Goal: Task Accomplishment & Management: Manage account settings

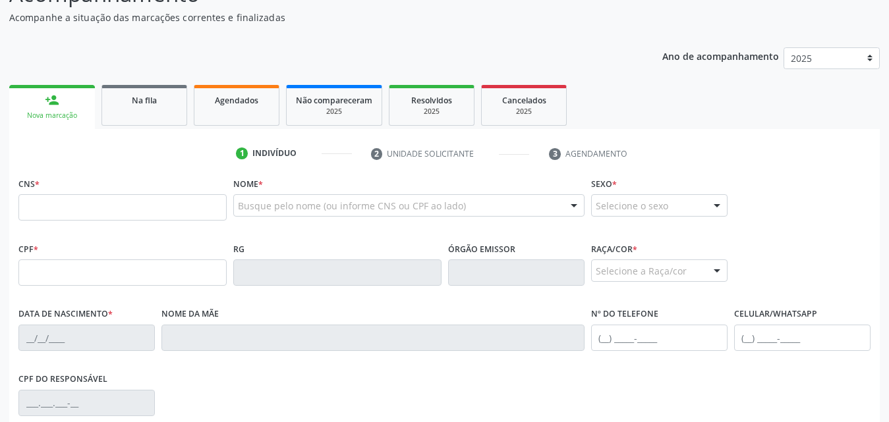
scroll to position [132, 0]
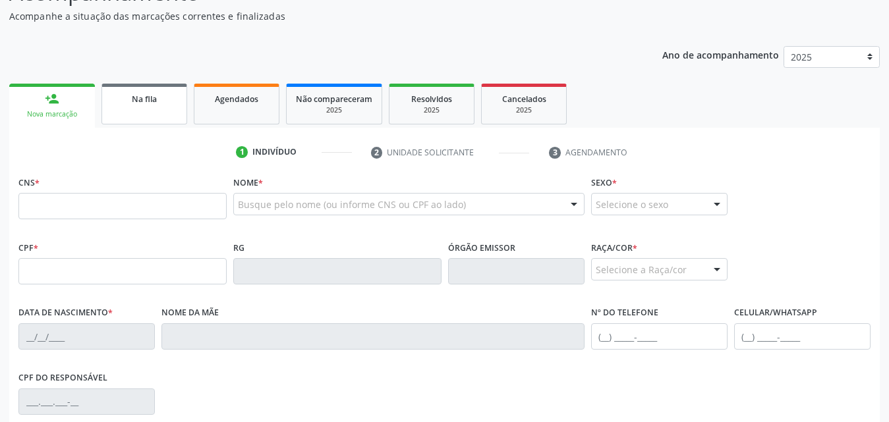
click at [148, 100] on span "Na fila" at bounding box center [144, 99] width 25 height 11
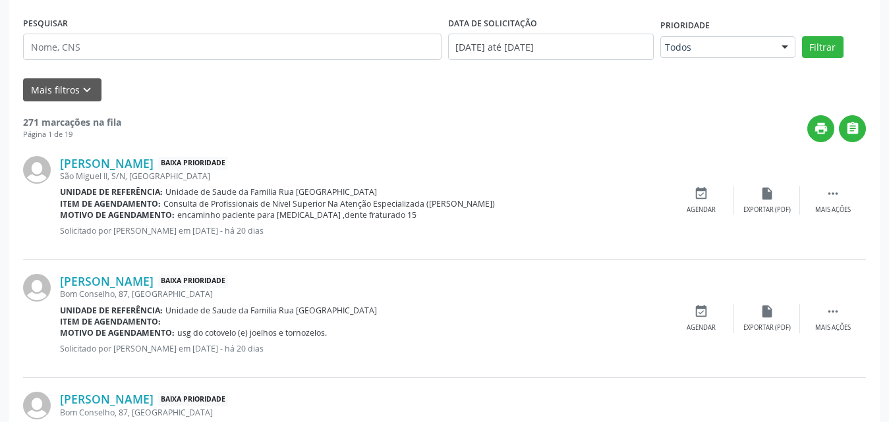
scroll to position [0, 0]
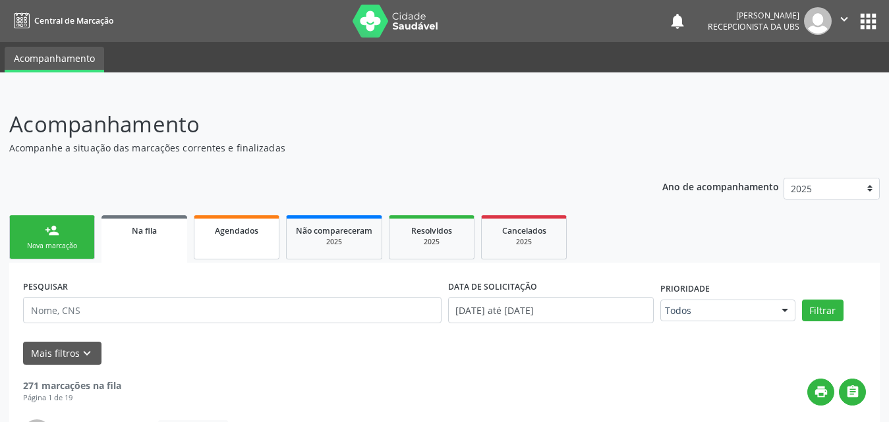
click at [233, 239] on link "Agendados" at bounding box center [237, 237] width 86 height 44
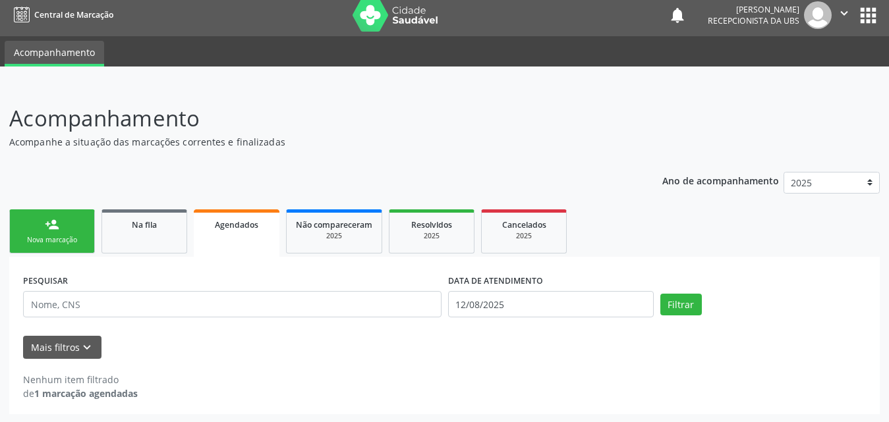
scroll to position [7, 0]
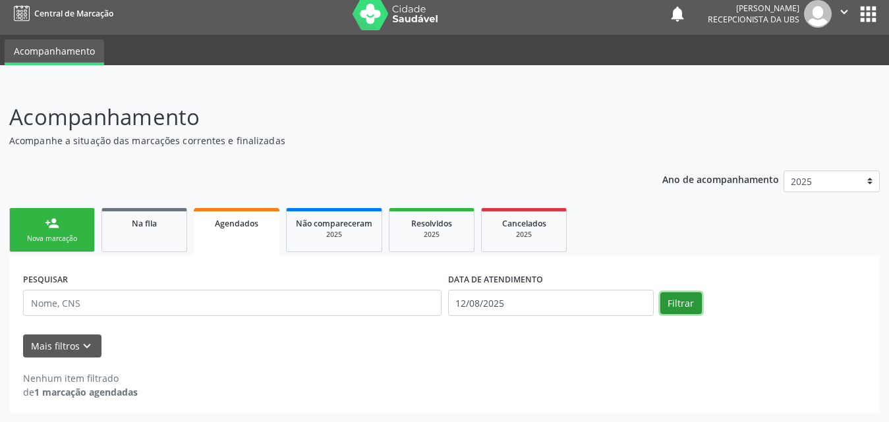
click at [675, 297] on button "Filtrar" at bounding box center [681, 304] width 42 height 22
click at [42, 341] on button "Mais filtros keyboard_arrow_down" at bounding box center [62, 346] width 78 height 23
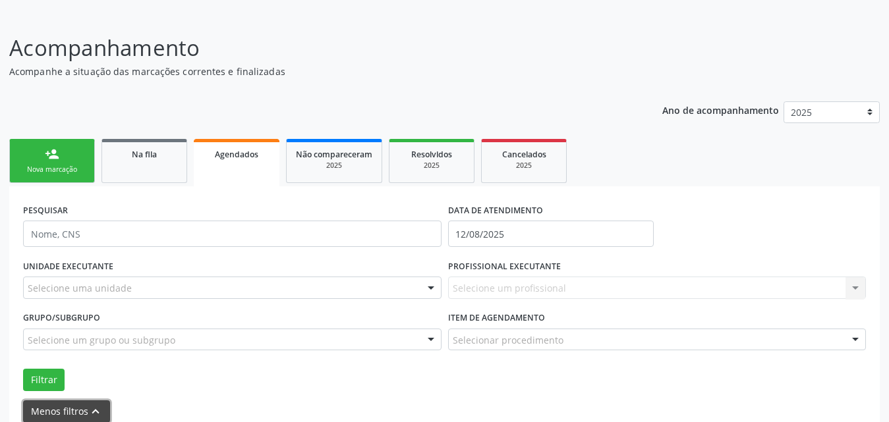
scroll to position [142, 0]
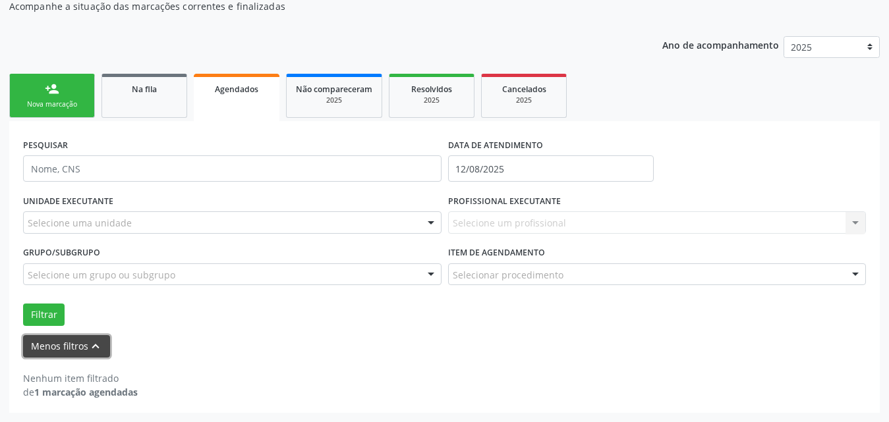
click at [65, 344] on button "Menos filtros keyboard_arrow_up" at bounding box center [66, 346] width 87 height 23
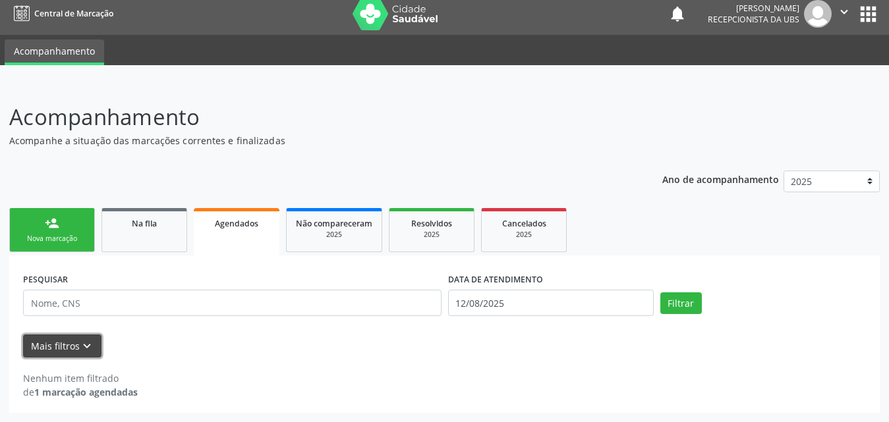
scroll to position [7, 0]
click at [694, 307] on button "Filtrar" at bounding box center [681, 304] width 42 height 22
click at [65, 341] on button "Mais filtros keyboard_arrow_down" at bounding box center [62, 346] width 78 height 23
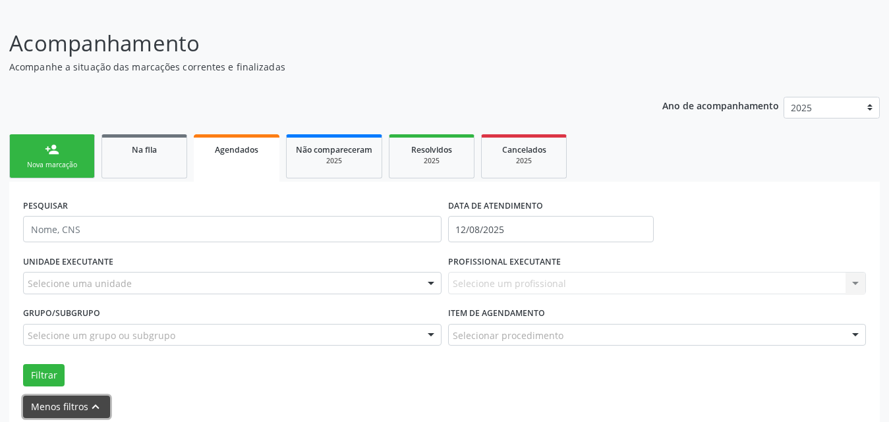
scroll to position [142, 0]
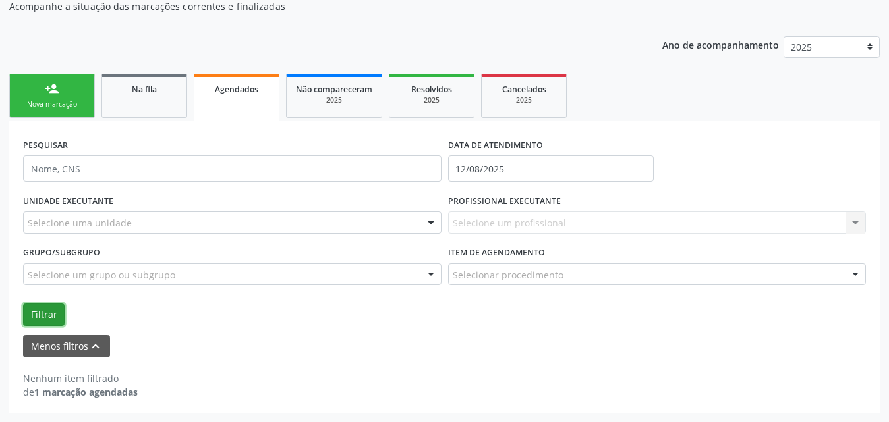
click at [41, 311] on button "Filtrar" at bounding box center [44, 315] width 42 height 22
click at [42, 310] on button "Filtrar" at bounding box center [44, 315] width 42 height 22
click at [524, 155] on label "DATA DE ATENDIMENTO" at bounding box center [495, 145] width 95 height 20
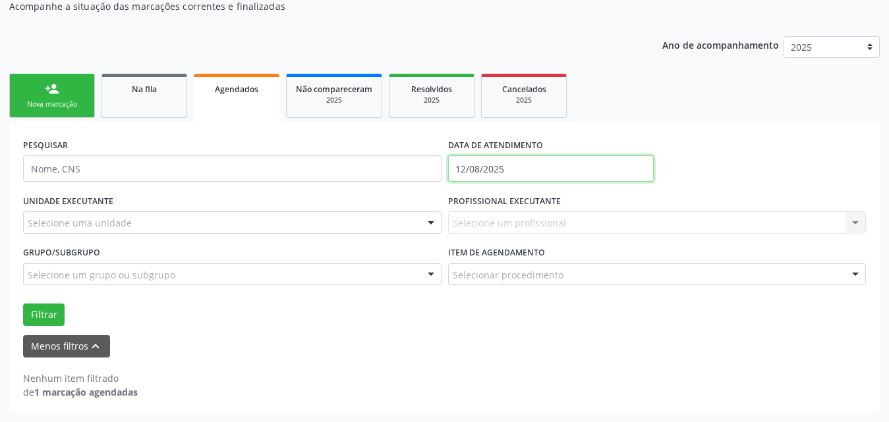
click at [524, 161] on input "12/08/2025" at bounding box center [551, 169] width 206 height 26
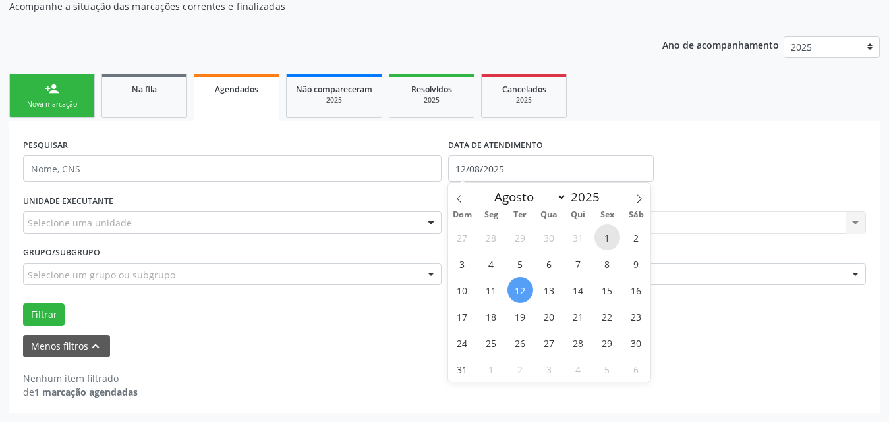
click at [607, 245] on span "1" at bounding box center [607, 238] width 26 height 26
type input "[DATE]"
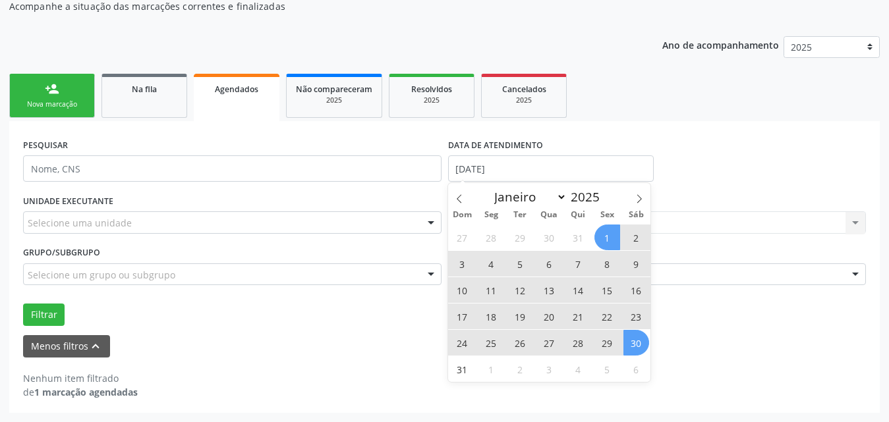
click at [642, 346] on span "30" at bounding box center [636, 343] width 26 height 26
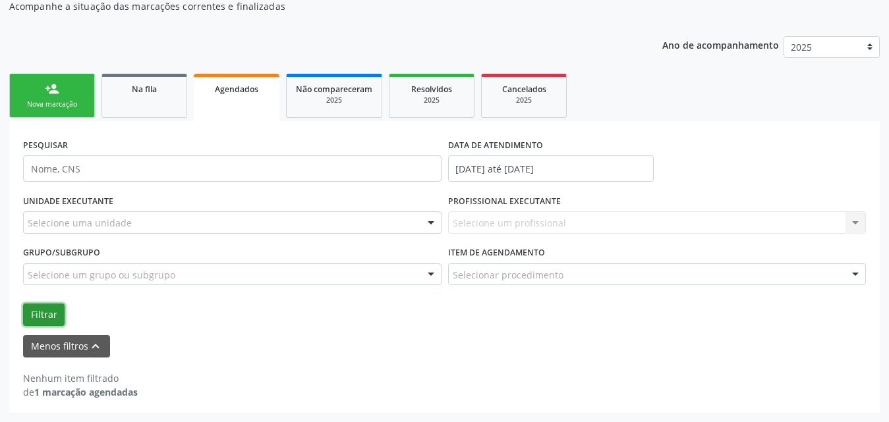
click at [44, 312] on button "Filtrar" at bounding box center [44, 315] width 42 height 22
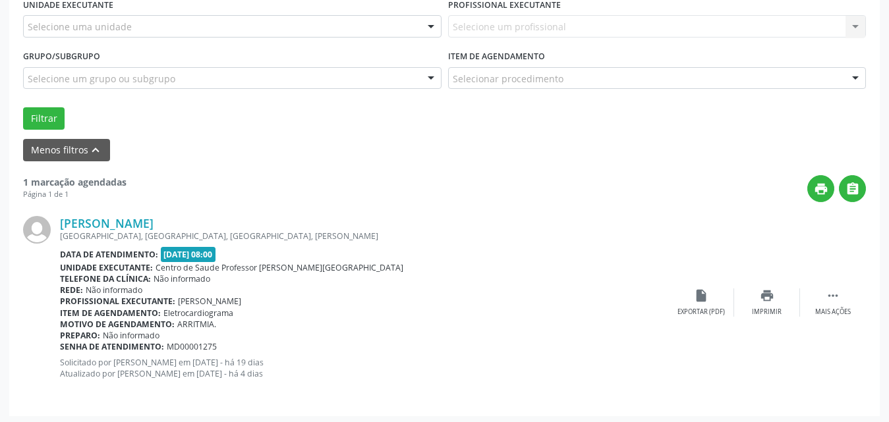
scroll to position [341, 0]
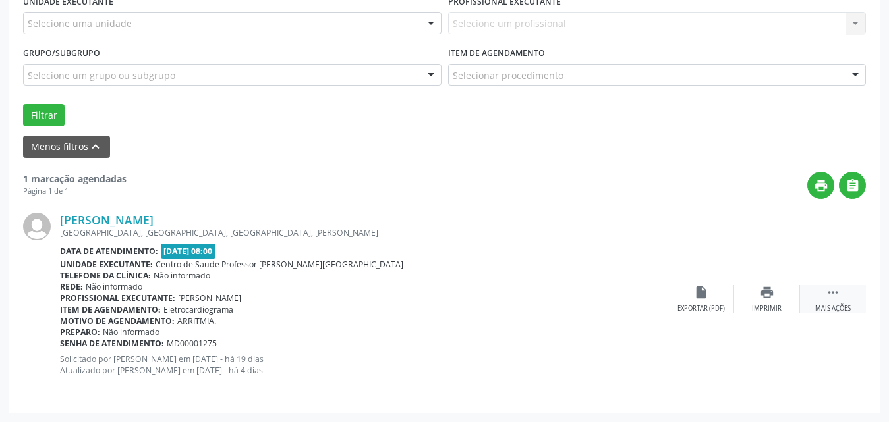
click at [839, 295] on icon "" at bounding box center [833, 292] width 14 height 14
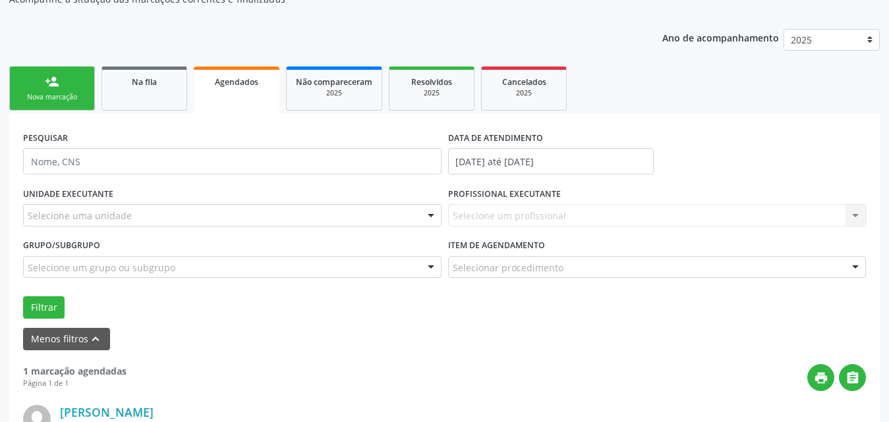
scroll to position [144, 0]
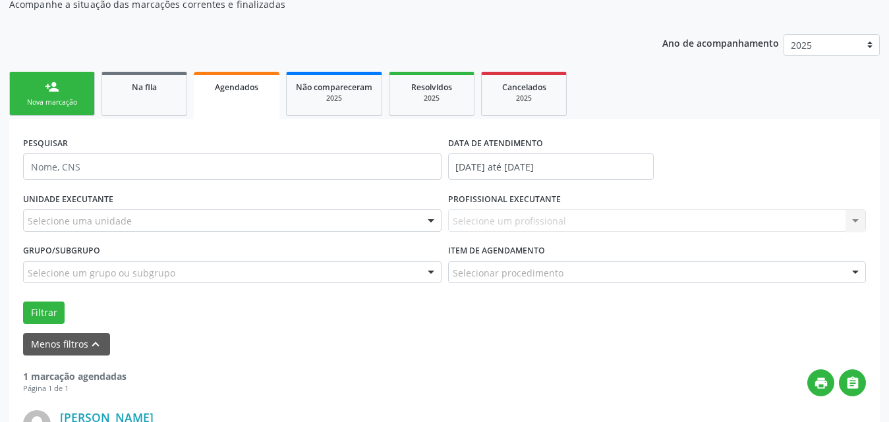
click at [69, 99] on div "Nova marcação" at bounding box center [52, 103] width 66 height 10
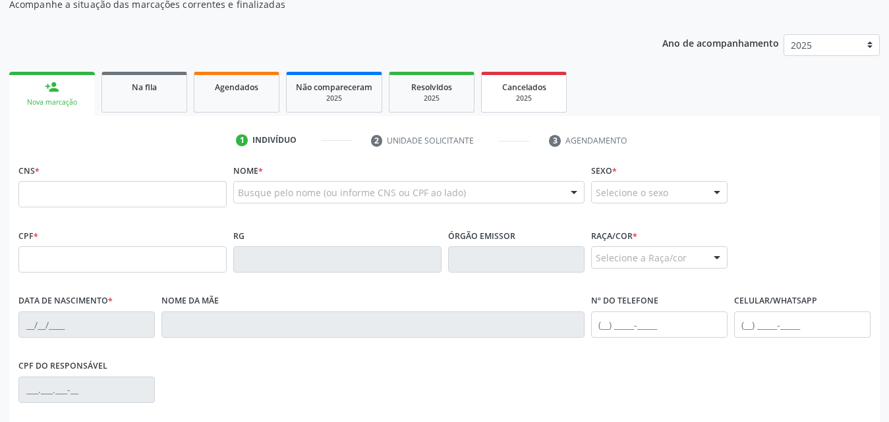
click at [504, 98] on div "2025" at bounding box center [524, 99] width 66 height 10
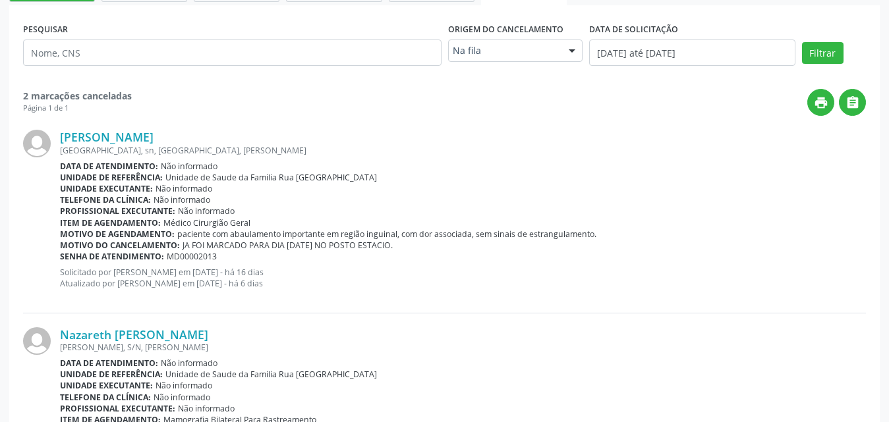
scroll to position [171, 0]
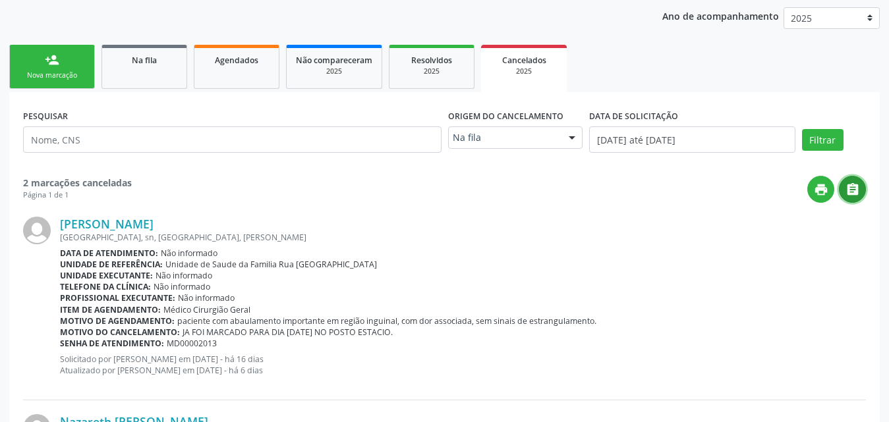
click at [851, 188] on icon "" at bounding box center [852, 190] width 14 height 14
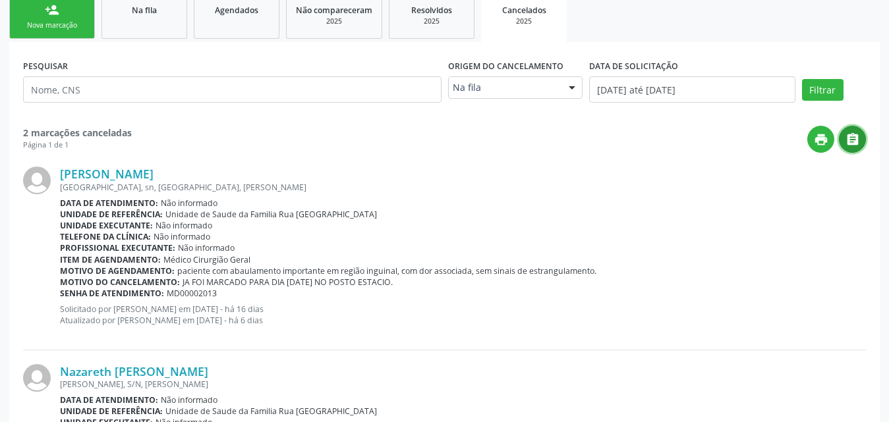
scroll to position [39, 0]
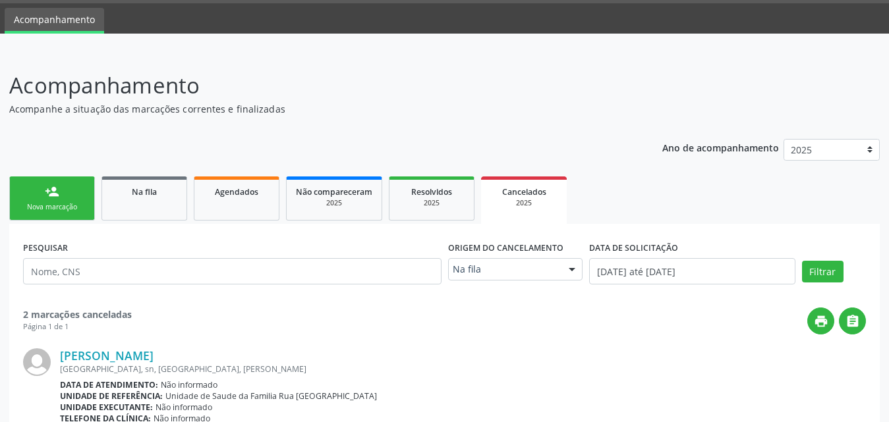
click at [511, 202] on div "2025" at bounding box center [523, 203] width 67 height 10
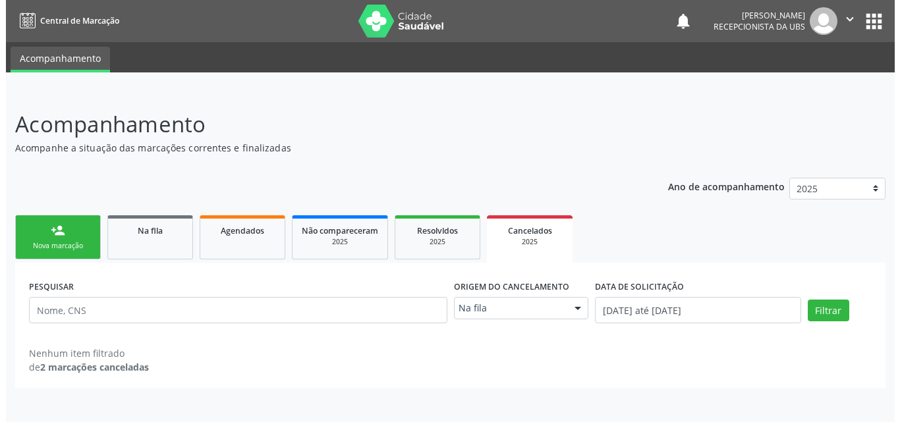
scroll to position [0, 0]
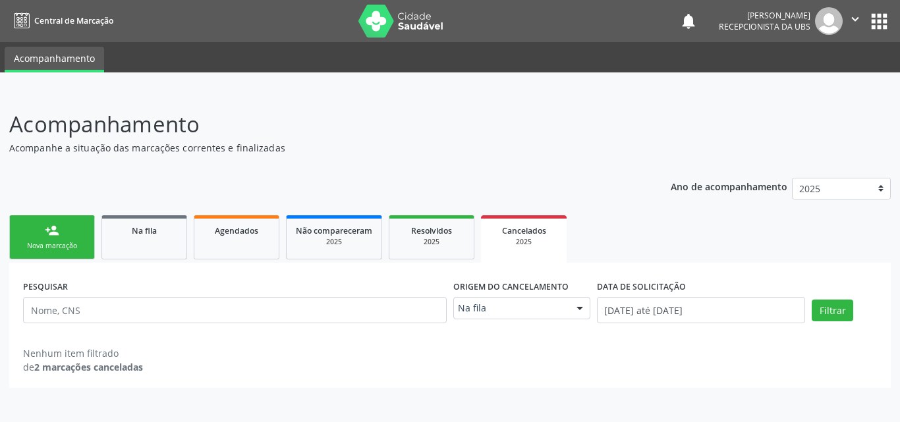
click at [517, 241] on div "2025" at bounding box center [523, 242] width 67 height 10
